Goal: Task Accomplishment & Management: Manage account settings

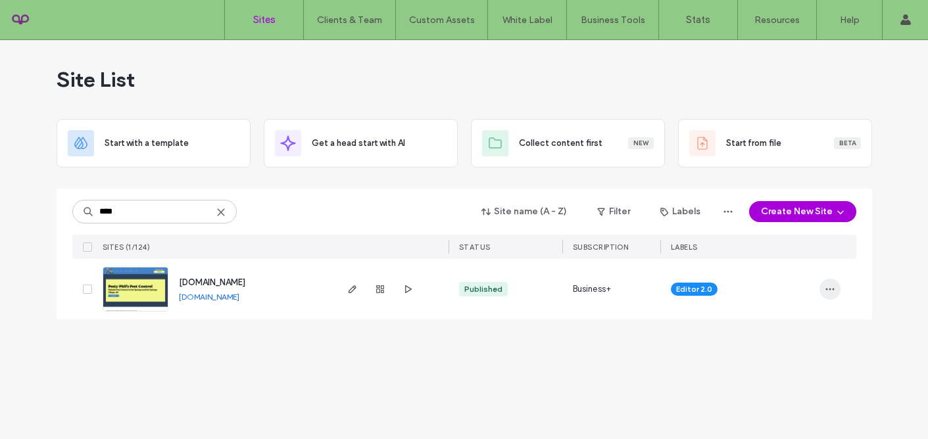
type input "****"
click at [823, 293] on span "button" at bounding box center [829, 289] width 21 height 21
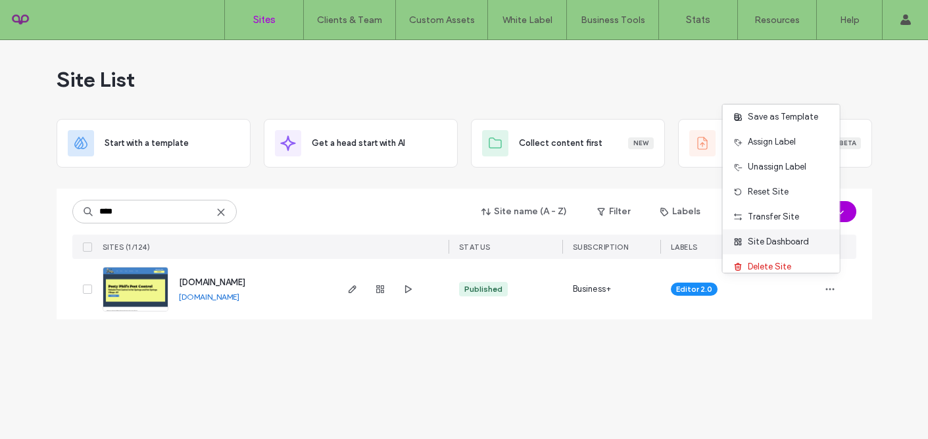
scroll to position [32, 0]
click at [764, 241] on span "Site Dashboard" at bounding box center [778, 239] width 61 height 13
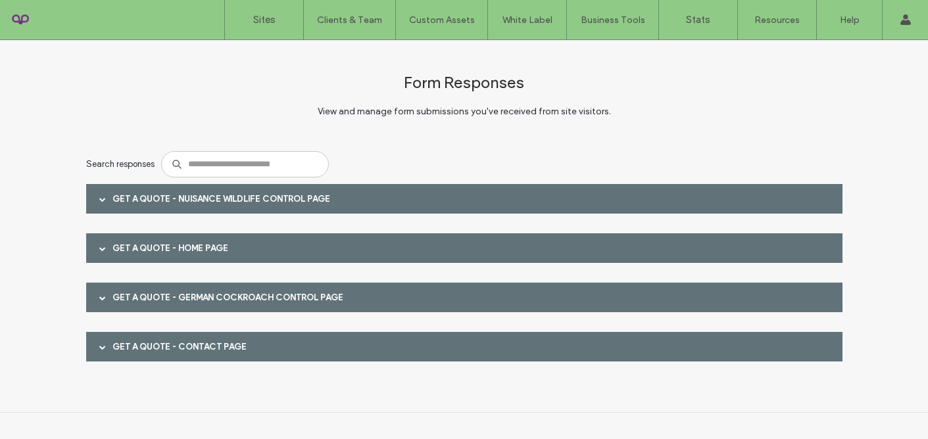
click at [254, 198] on div "Get a quote - Nuisance Wildlife Control page" at bounding box center [464, 199] width 756 height 30
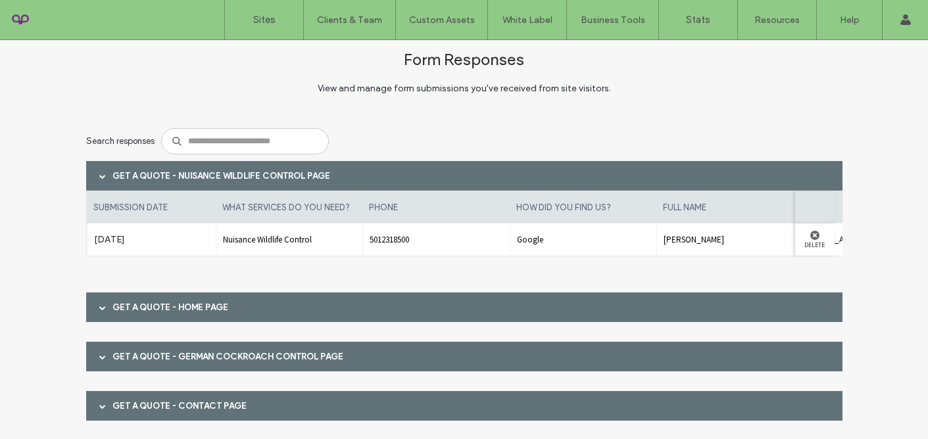
scroll to position [51, 0]
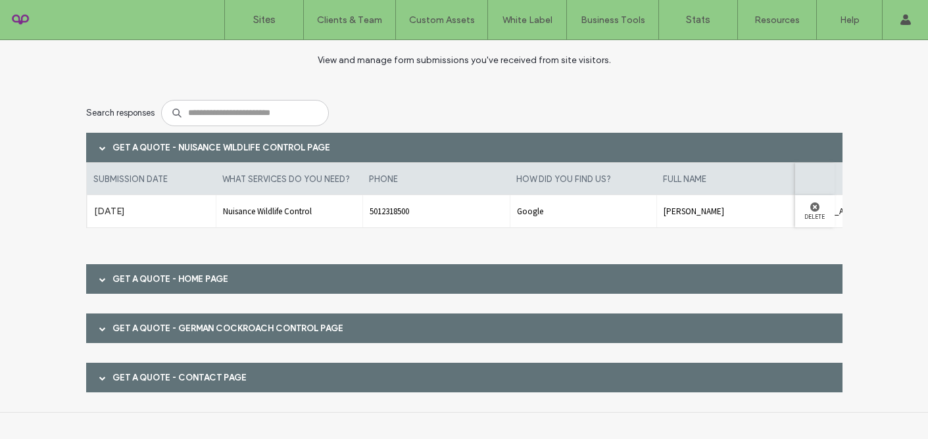
click at [237, 275] on div "Get a quote - Home page" at bounding box center [464, 279] width 756 height 30
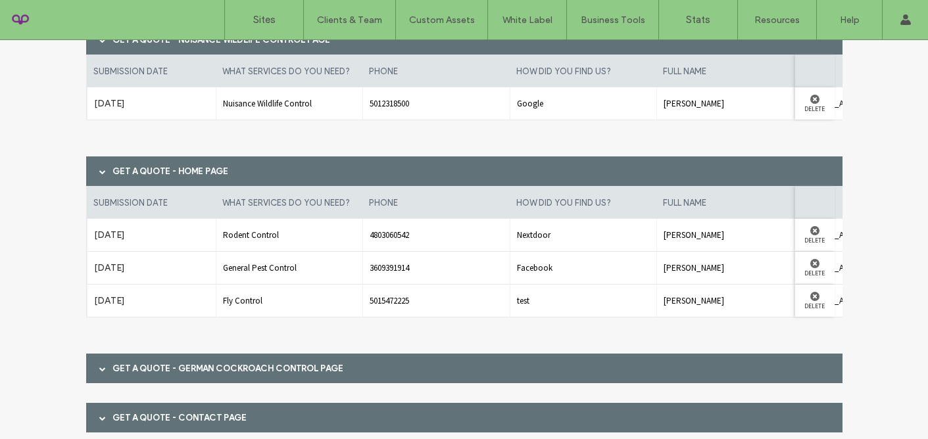
scroll to position [199, 0]
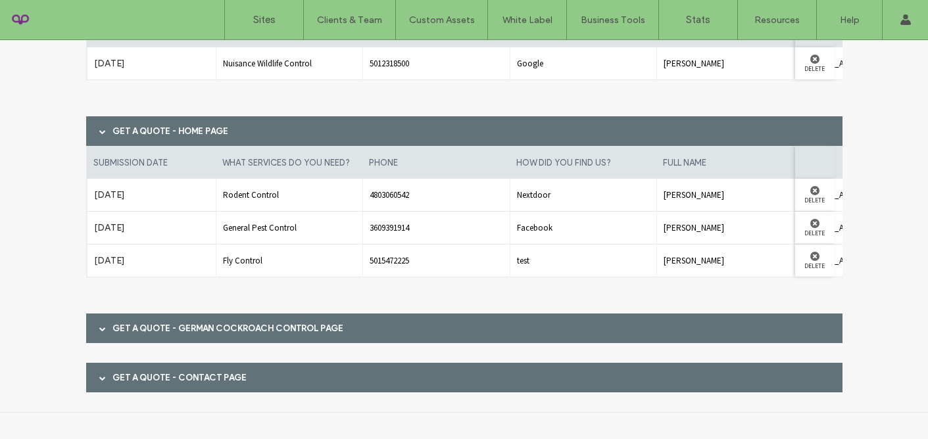
click at [235, 328] on div "Get a quote - German Cockroach Control page" at bounding box center [464, 329] width 756 height 30
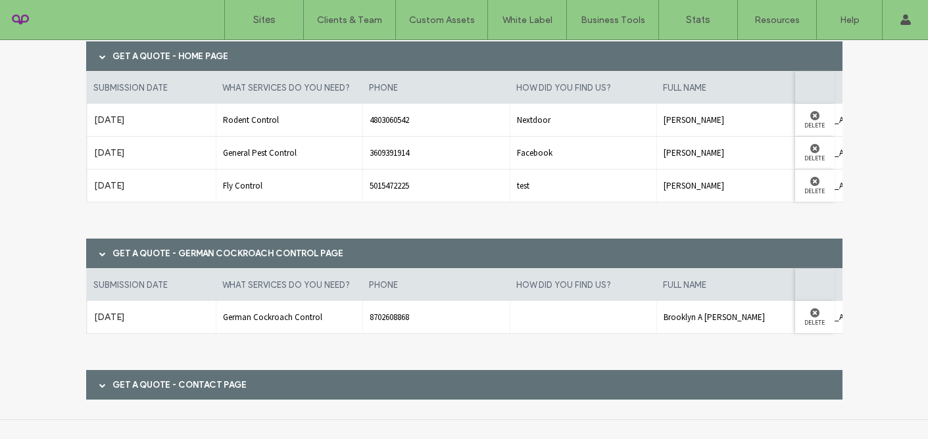
scroll to position [281, 0]
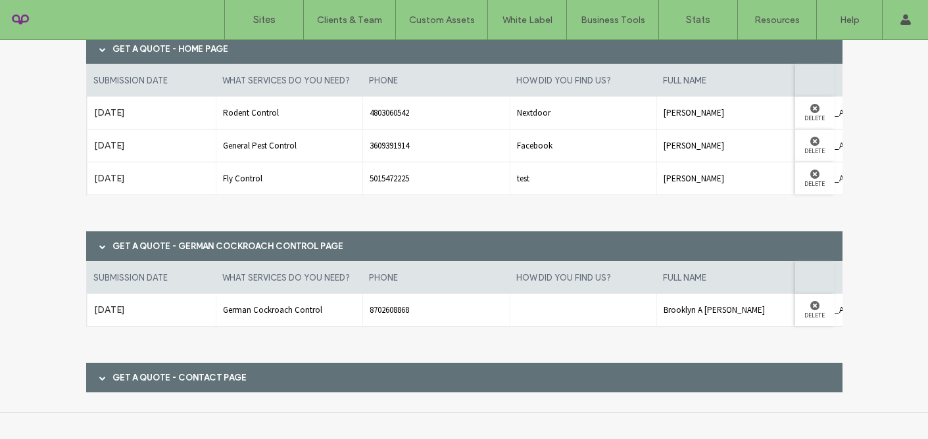
click at [254, 381] on div "Get a quote - Contact page" at bounding box center [464, 378] width 756 height 30
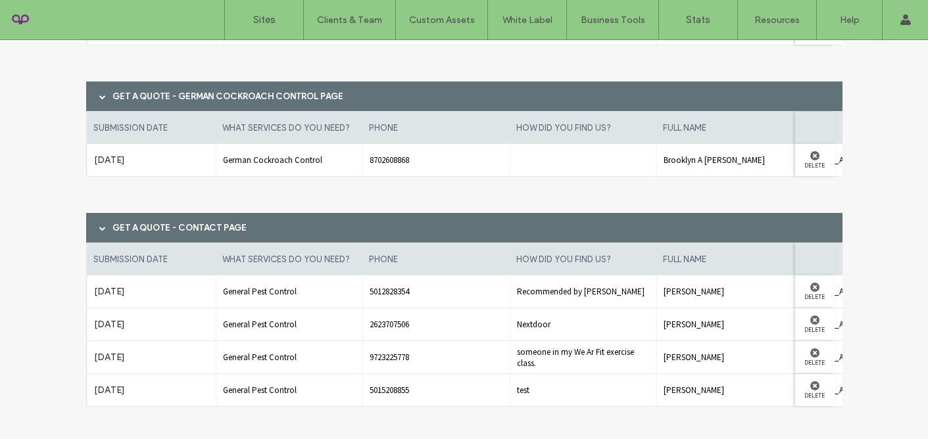
scroll to position [462, 0]
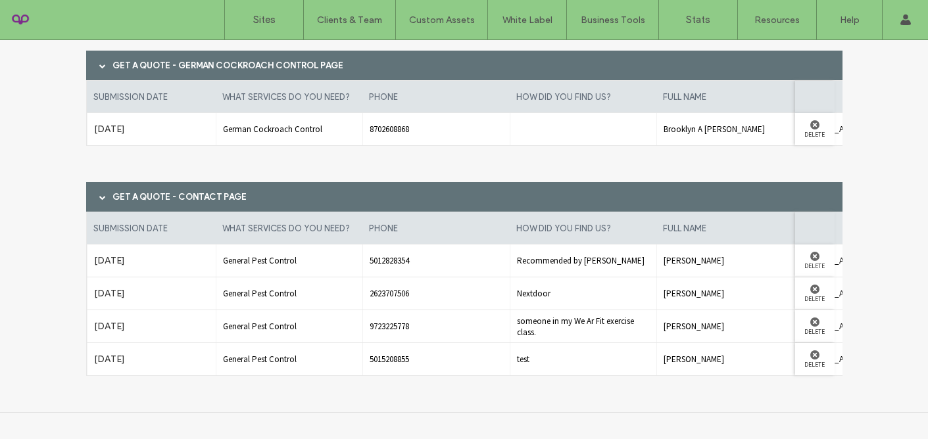
click at [294, 139] on div "German Cockroach Control" at bounding box center [289, 129] width 147 height 32
click at [293, 139] on div "German Cockroach Control" at bounding box center [289, 129] width 147 height 32
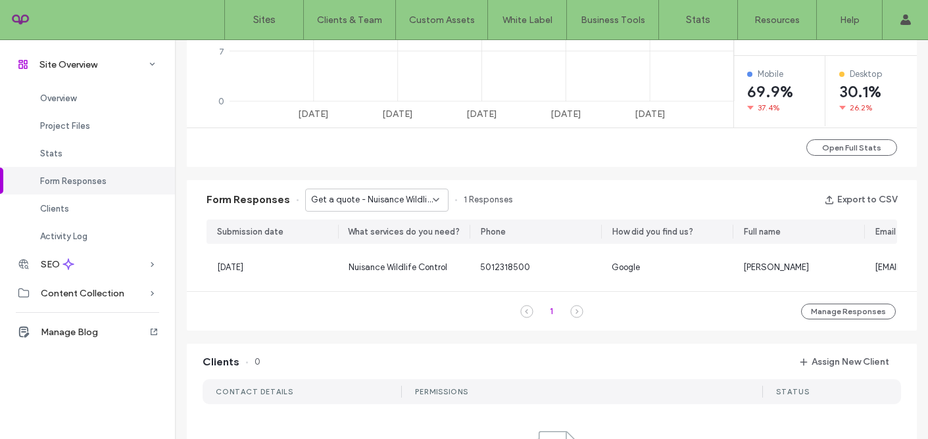
scroll to position [740, 0]
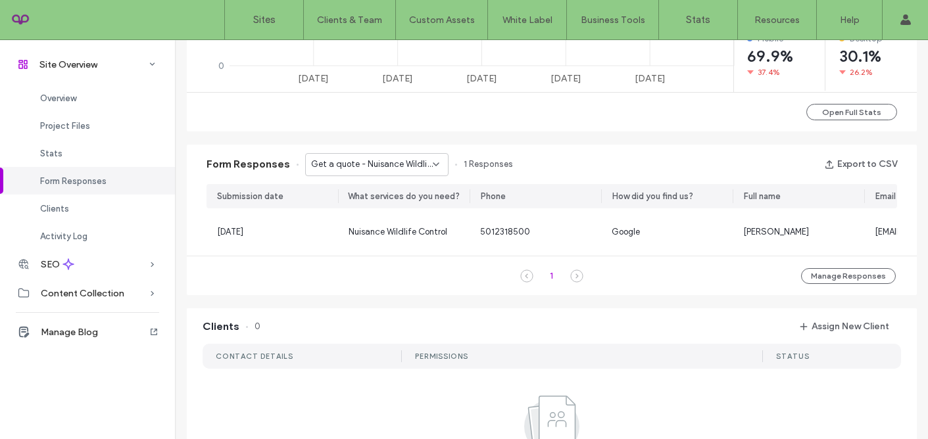
click at [412, 172] on div "Get a quote - Nuisance Wildlife Control page" at bounding box center [376, 164] width 143 height 23
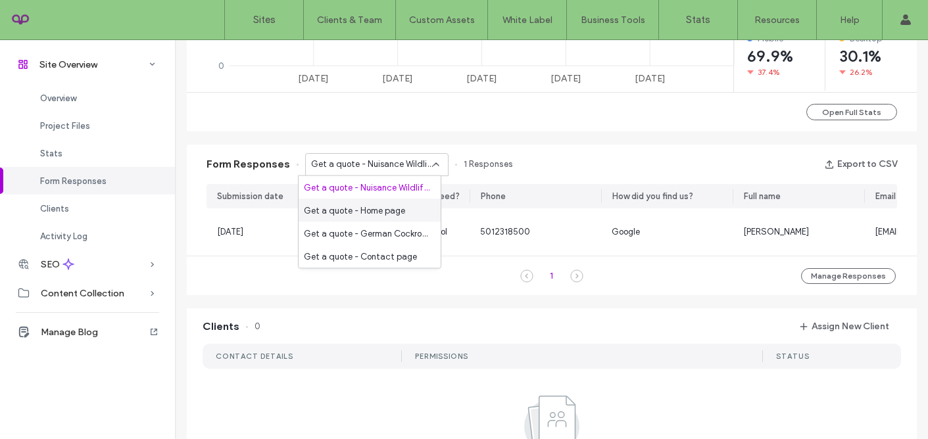
click at [406, 206] on div "Get a quote - Home page" at bounding box center [369, 210] width 142 height 23
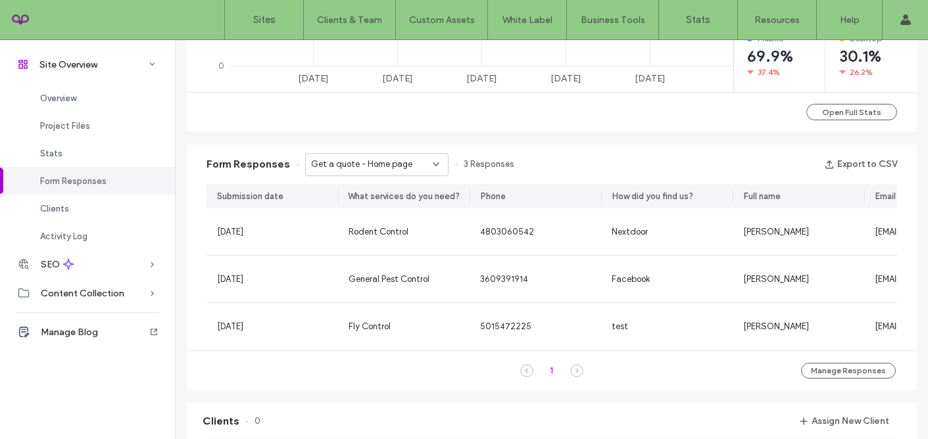
click at [393, 168] on span "Get a quote - Home page" at bounding box center [361, 164] width 101 height 13
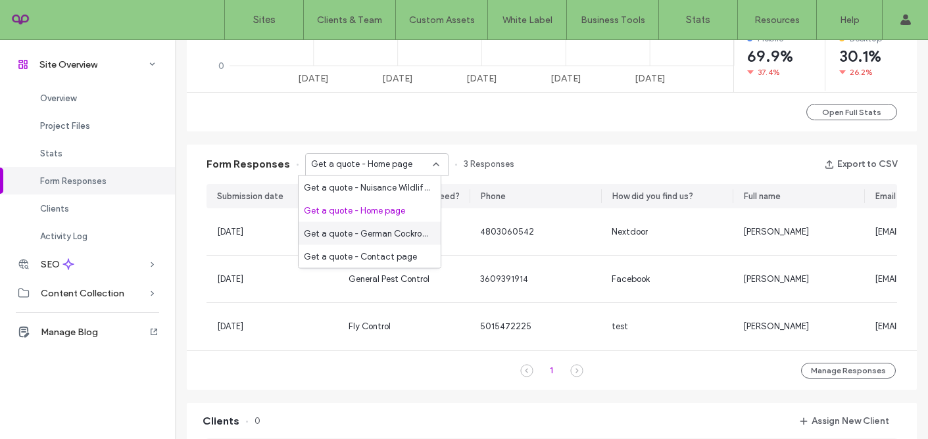
click at [386, 237] on span "Get a quote - German Cockroach Control page" at bounding box center [367, 233] width 126 height 13
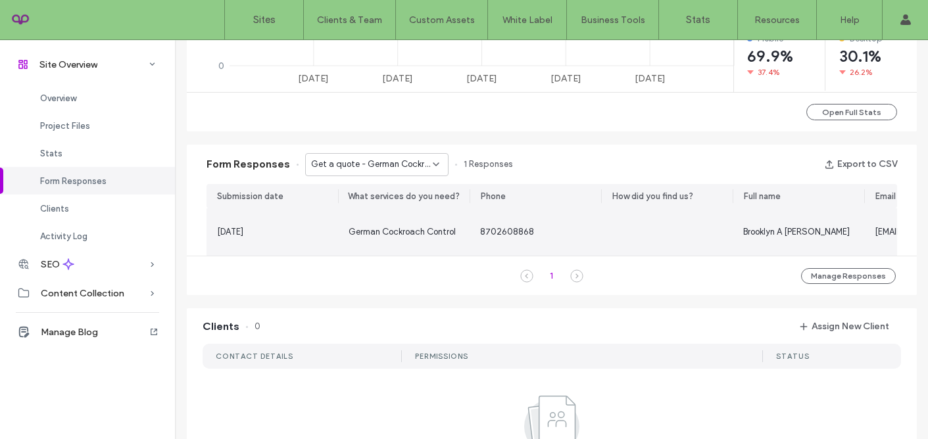
click at [383, 232] on span "German Cockroach Control" at bounding box center [401, 232] width 107 height 10
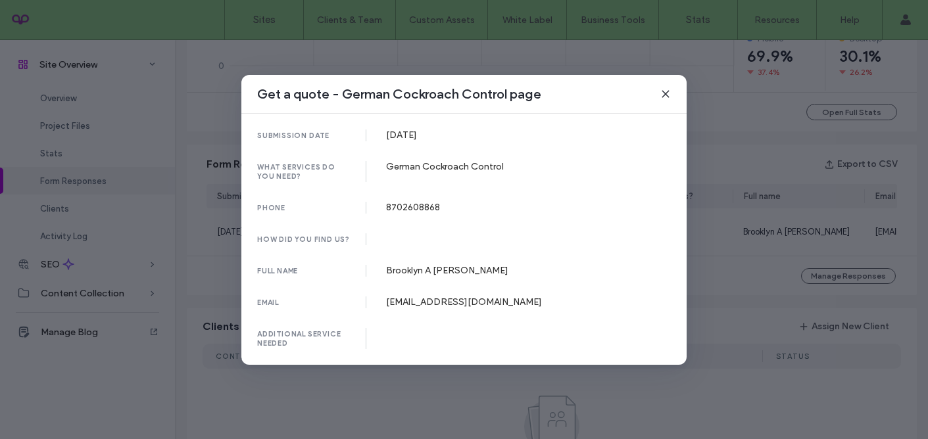
click at [667, 99] on icon at bounding box center [665, 94] width 11 height 11
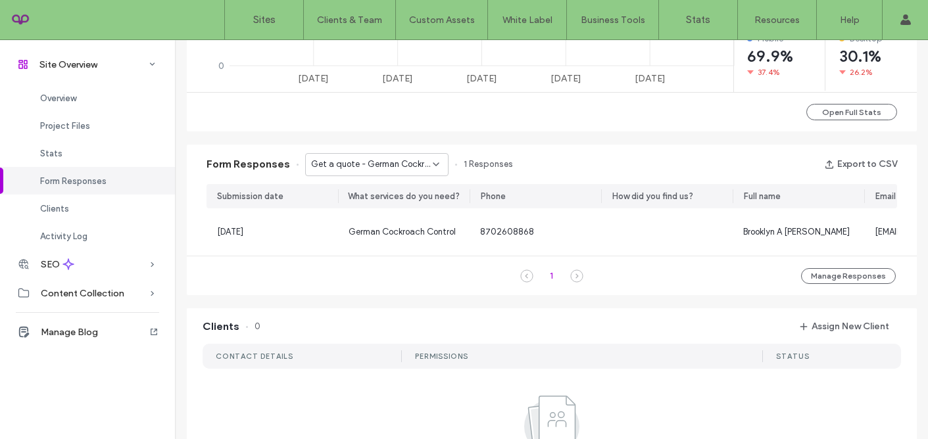
click at [396, 164] on span "Get a quote - German Cockroach Control page" at bounding box center [372, 164] width 122 height 13
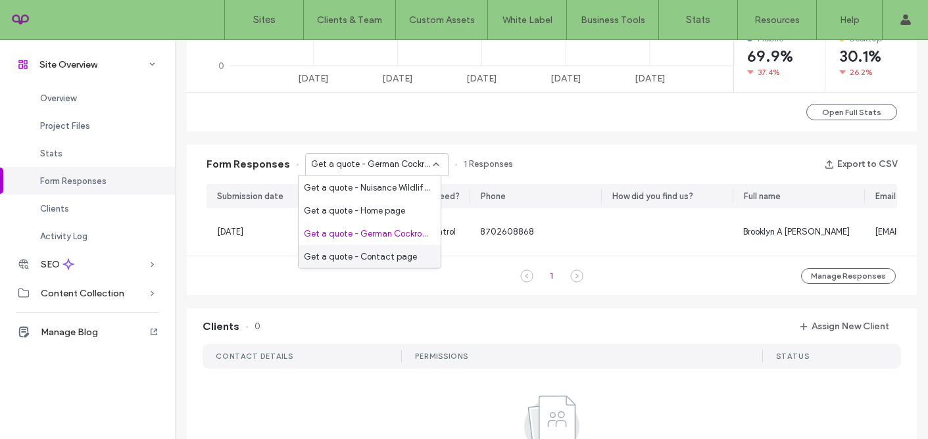
click at [396, 252] on span "Get a quote - Contact page" at bounding box center [360, 256] width 113 height 13
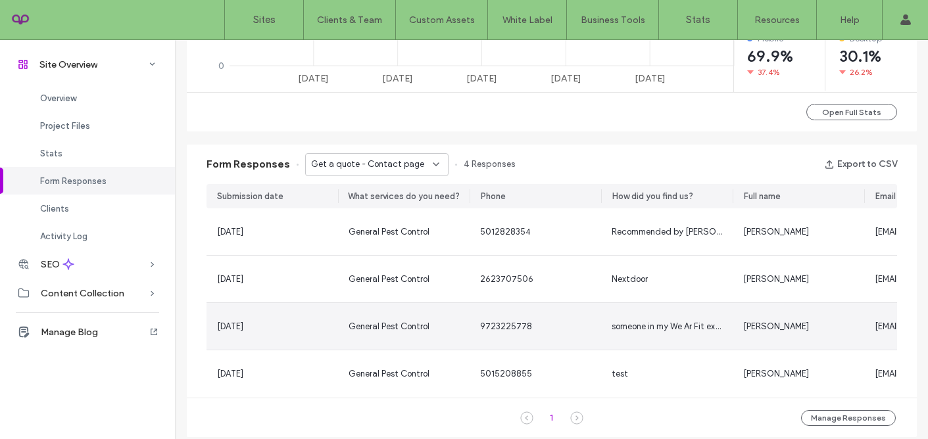
click at [391, 331] on span "General Pest Control" at bounding box center [388, 326] width 81 height 10
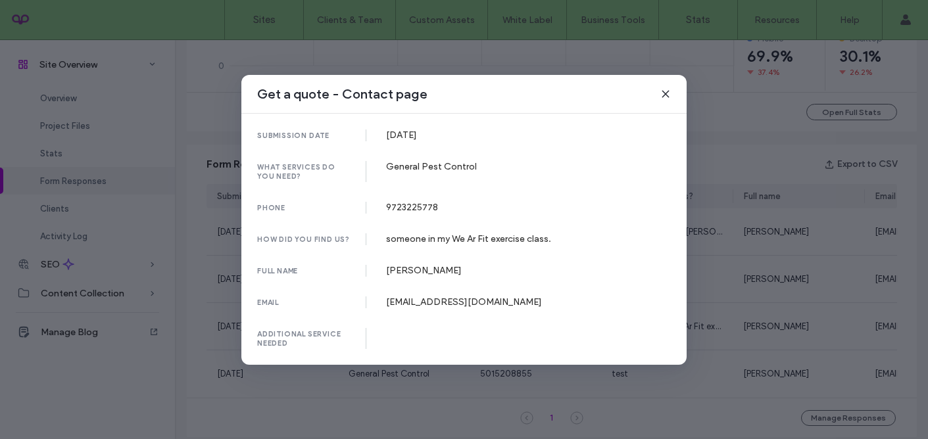
click at [668, 95] on icon at bounding box center [665, 94] width 11 height 11
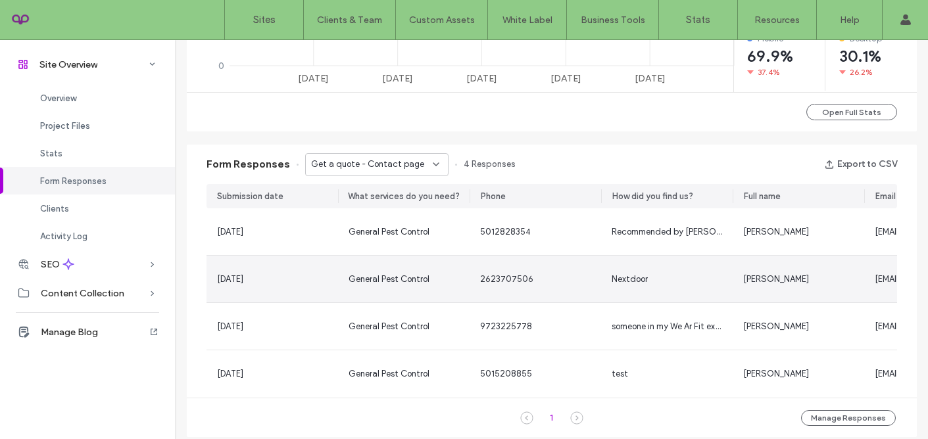
click at [548, 273] on div "2623707506" at bounding box center [535, 279] width 110 height 13
